Goal: Information Seeking & Learning: Learn about a topic

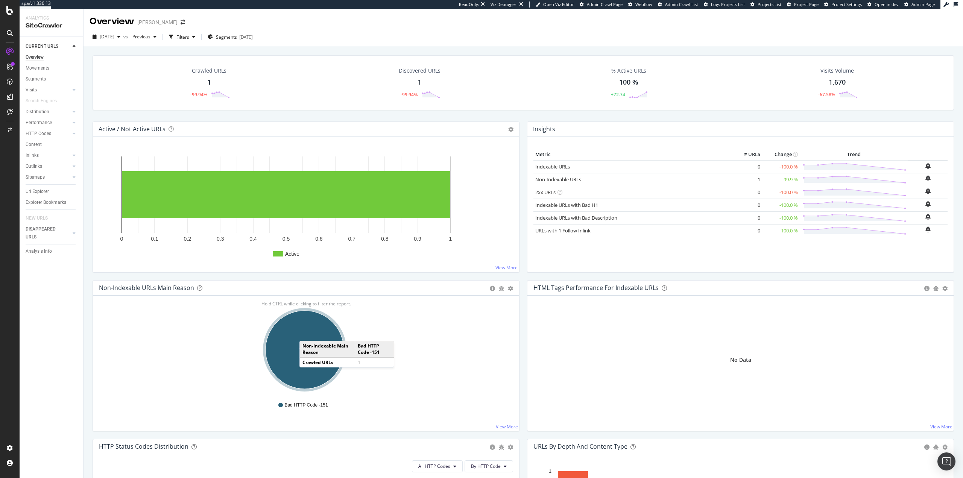
drag, startPoint x: 307, startPoint y: 333, endPoint x: 252, endPoint y: 315, distance: 58.3
click at [307, 333] on ellipse "A chart." at bounding box center [305, 350] width 78 height 78
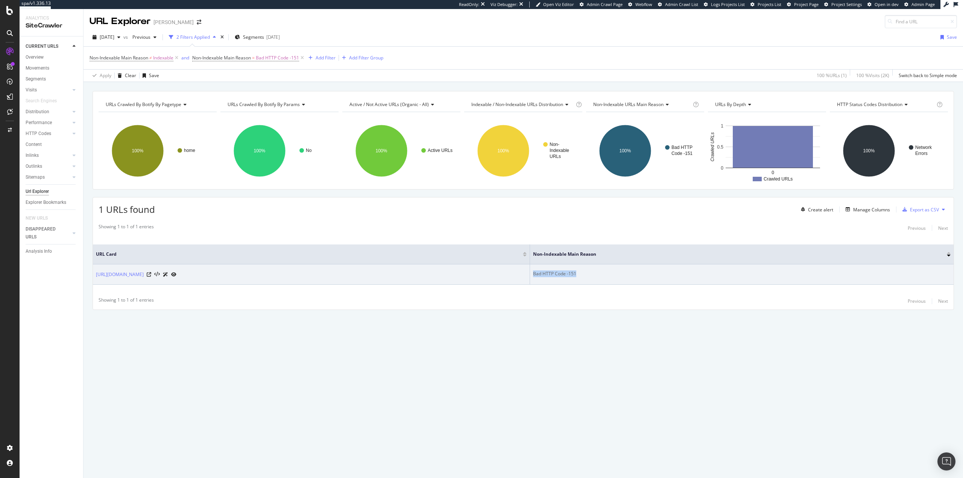
drag, startPoint x: 602, startPoint y: 274, endPoint x: 537, endPoint y: 273, distance: 64.7
click at [537, 273] on tr "[URL][DOMAIN_NAME] Bad HTTP Code -151" at bounding box center [523, 275] width 861 height 20
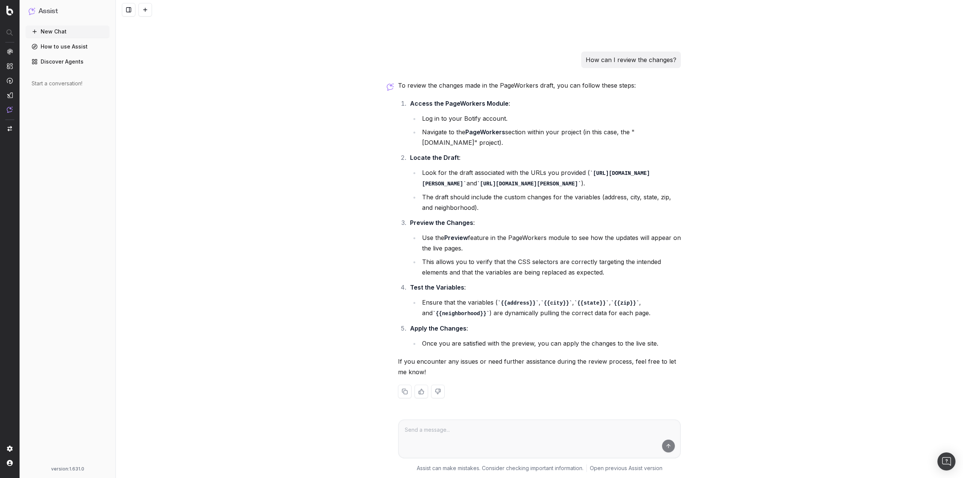
scroll to position [465, 0]
